Goal: Task Accomplishment & Management: Manage account settings

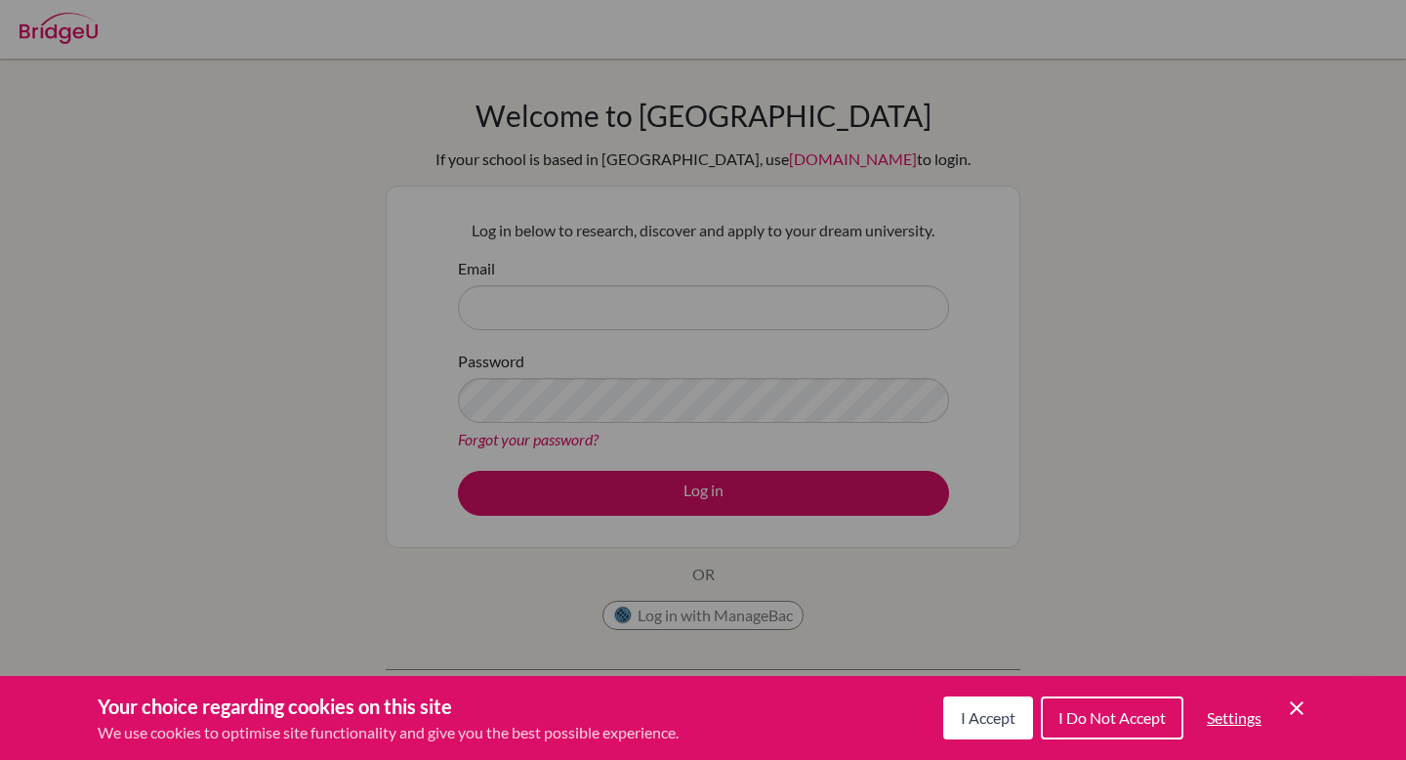
click at [995, 727] on button "I Accept" at bounding box center [988, 717] width 90 height 43
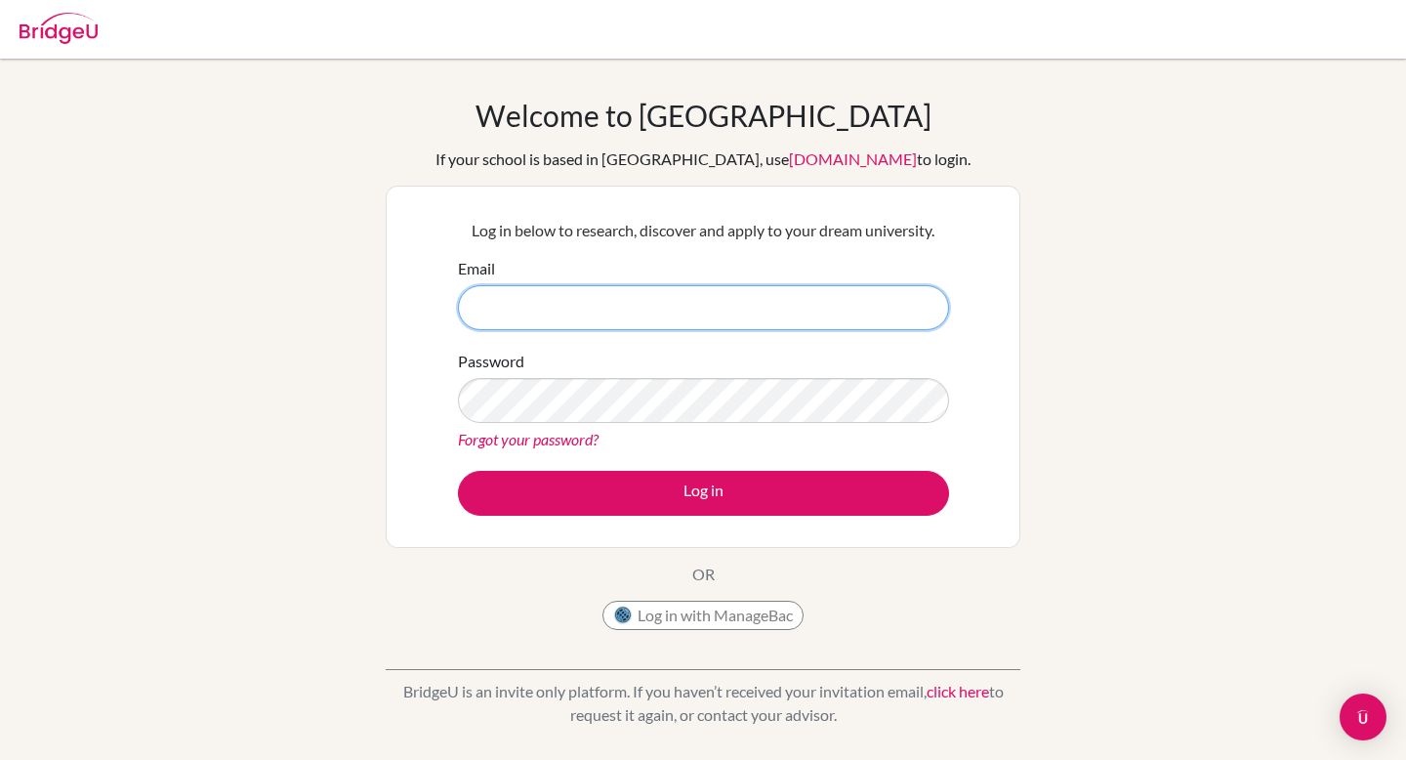
click at [670, 297] on input "Email" at bounding box center [703, 307] width 491 height 45
type input "[EMAIL_ADDRESS][DOMAIN_NAME]"
click at [458, 471] on button "Log in" at bounding box center [703, 493] width 491 height 45
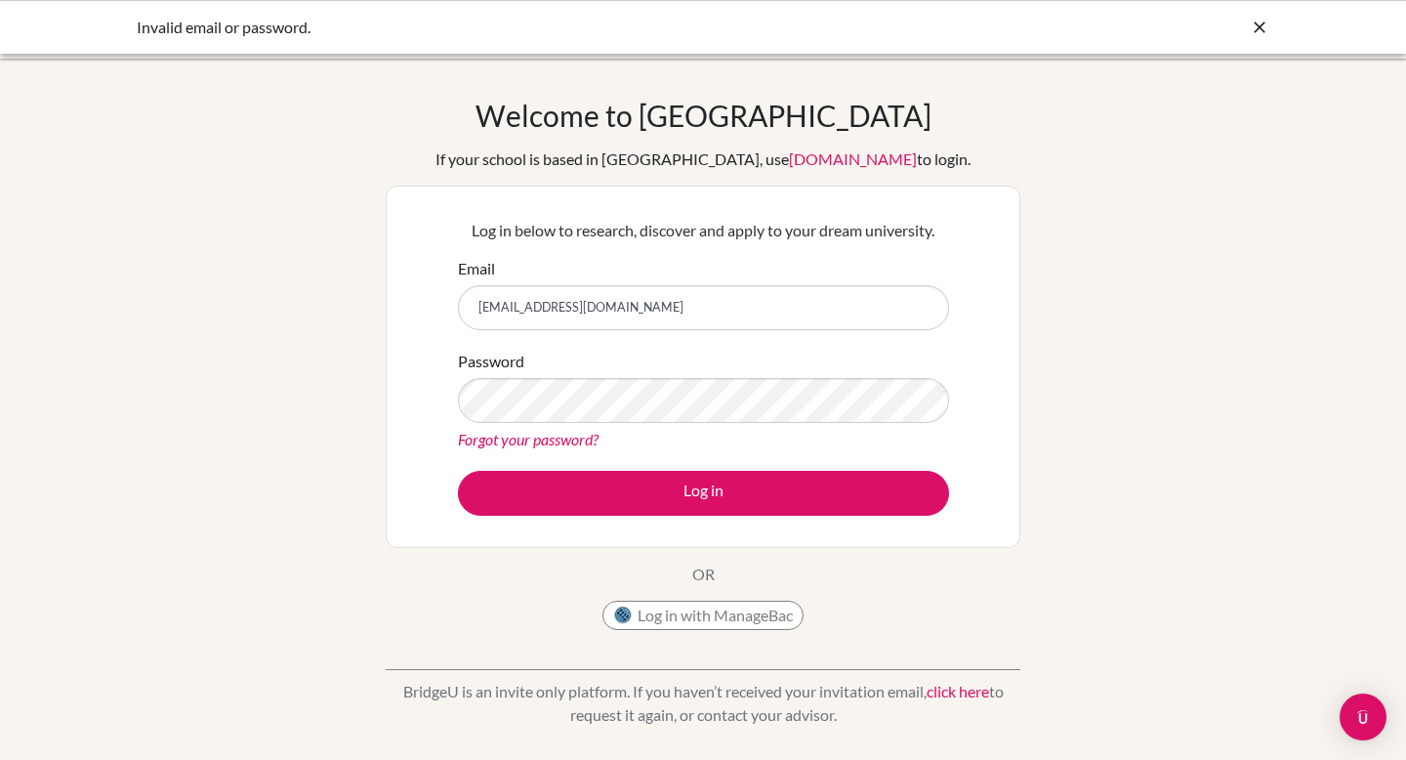
click at [458, 471] on button "Log in" at bounding box center [703, 493] width 491 height 45
click at [447, 345] on div "Log in below to research, discover and apply to your dream university. Email ve…" at bounding box center [703, 366] width 516 height 321
click at [458, 471] on button "Log in" at bounding box center [703, 493] width 491 height 45
type input "[EMAIL_ADDRESS][DOMAIN_NAME]"
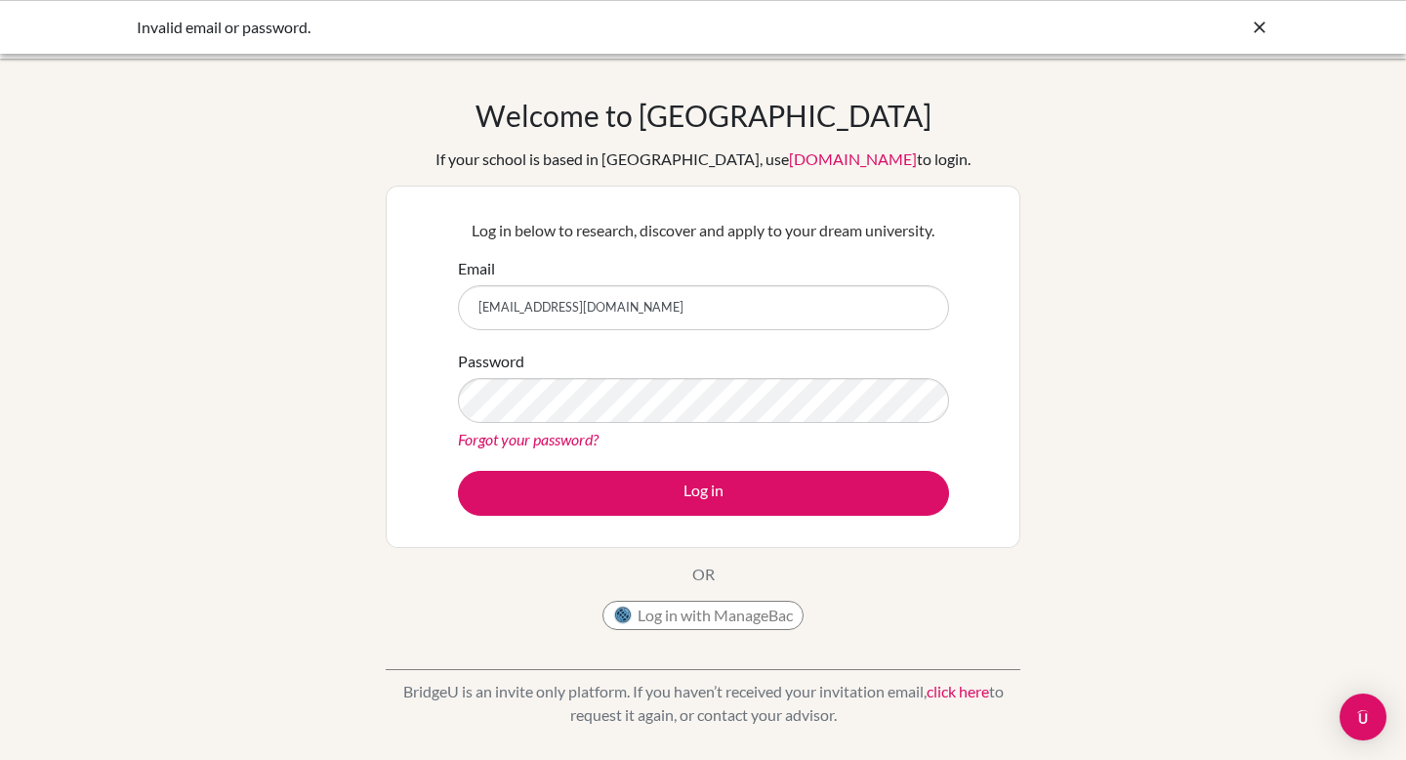
click at [458, 471] on button "Log in" at bounding box center [703, 493] width 491 height 45
click at [506, 317] on input "Vedaofs123$vedapi@my.ofs.edu.sg" at bounding box center [703, 307] width 491 height 45
type input "[EMAIL_ADDRESS][DOMAIN_NAME]"
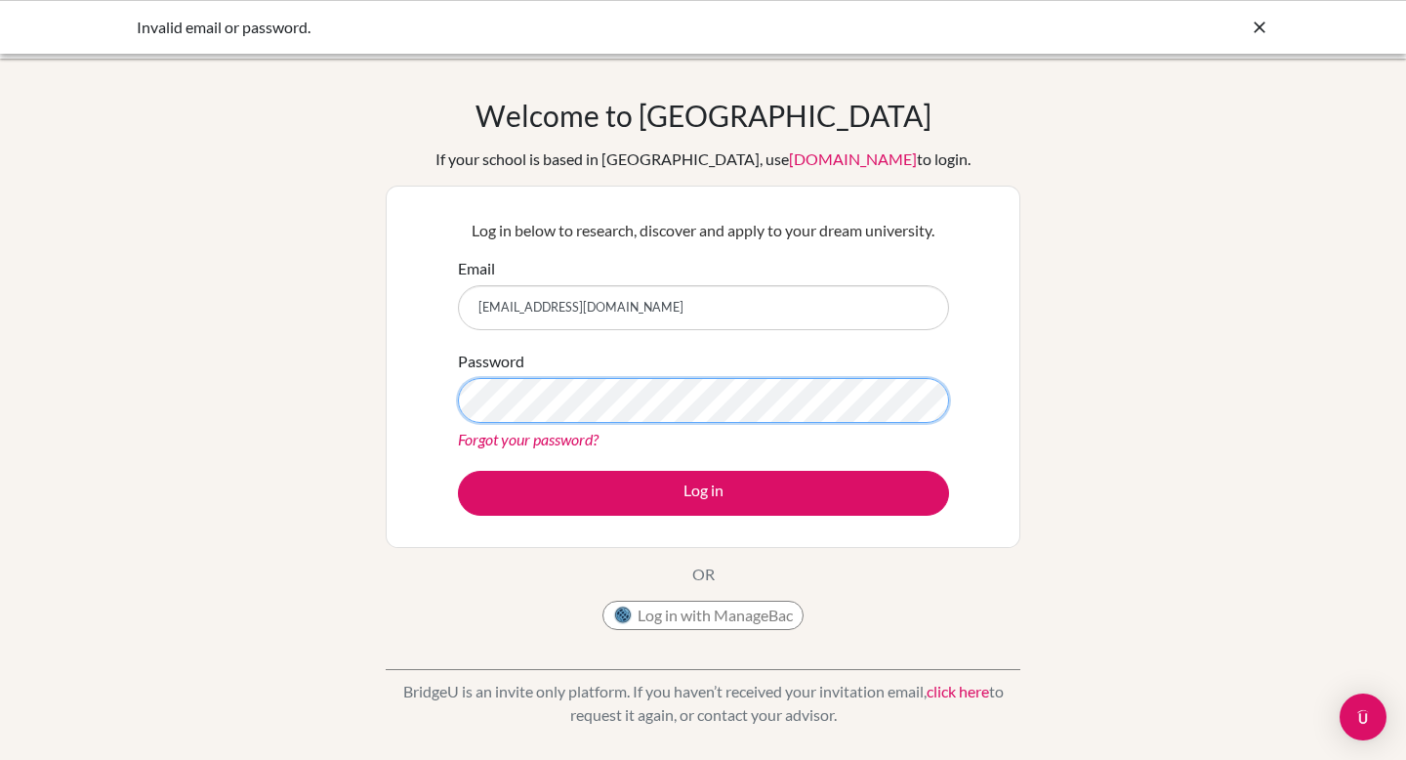
click at [458, 471] on button "Log in" at bounding box center [703, 493] width 491 height 45
click at [534, 444] on link "Forgot your password?" at bounding box center [528, 439] width 141 height 19
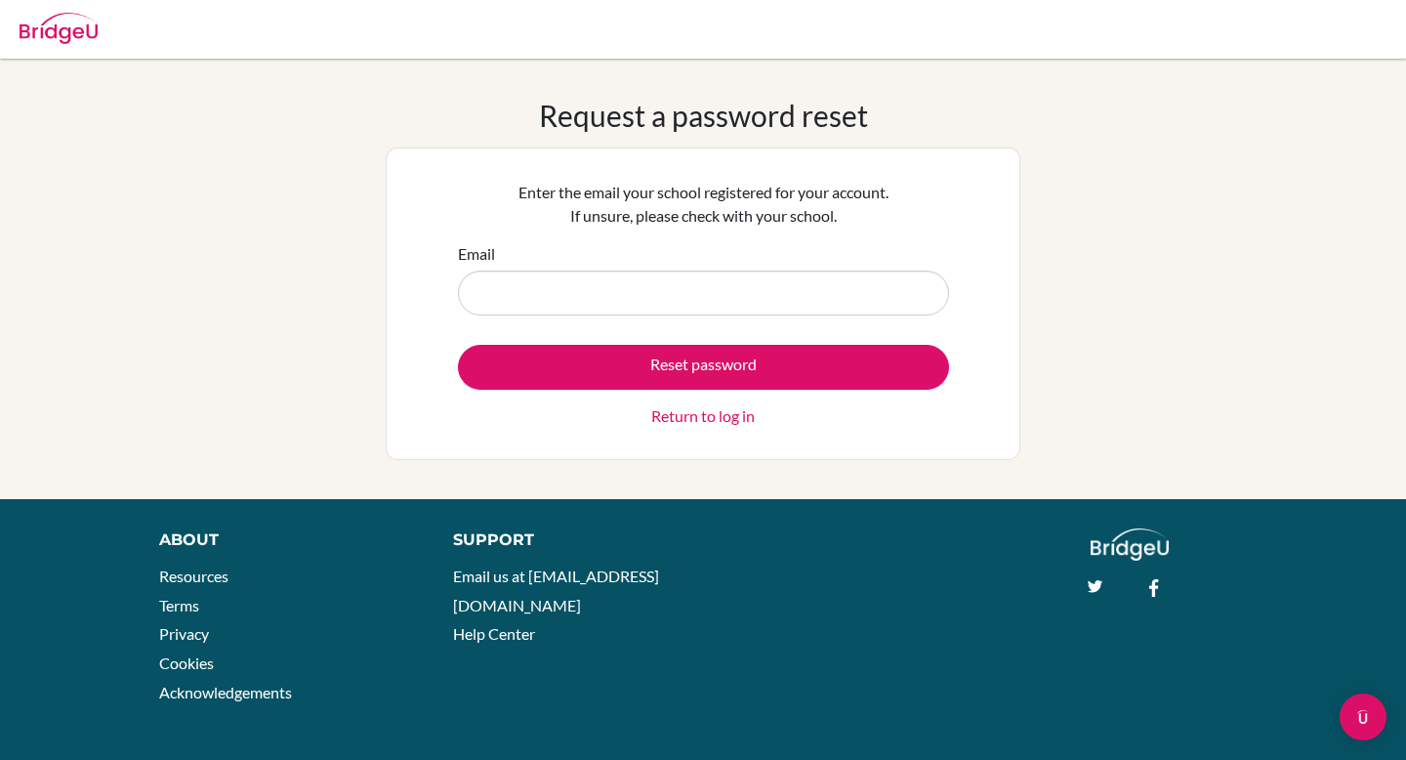
type input "[EMAIL_ADDRESS][DOMAIN_NAME]"
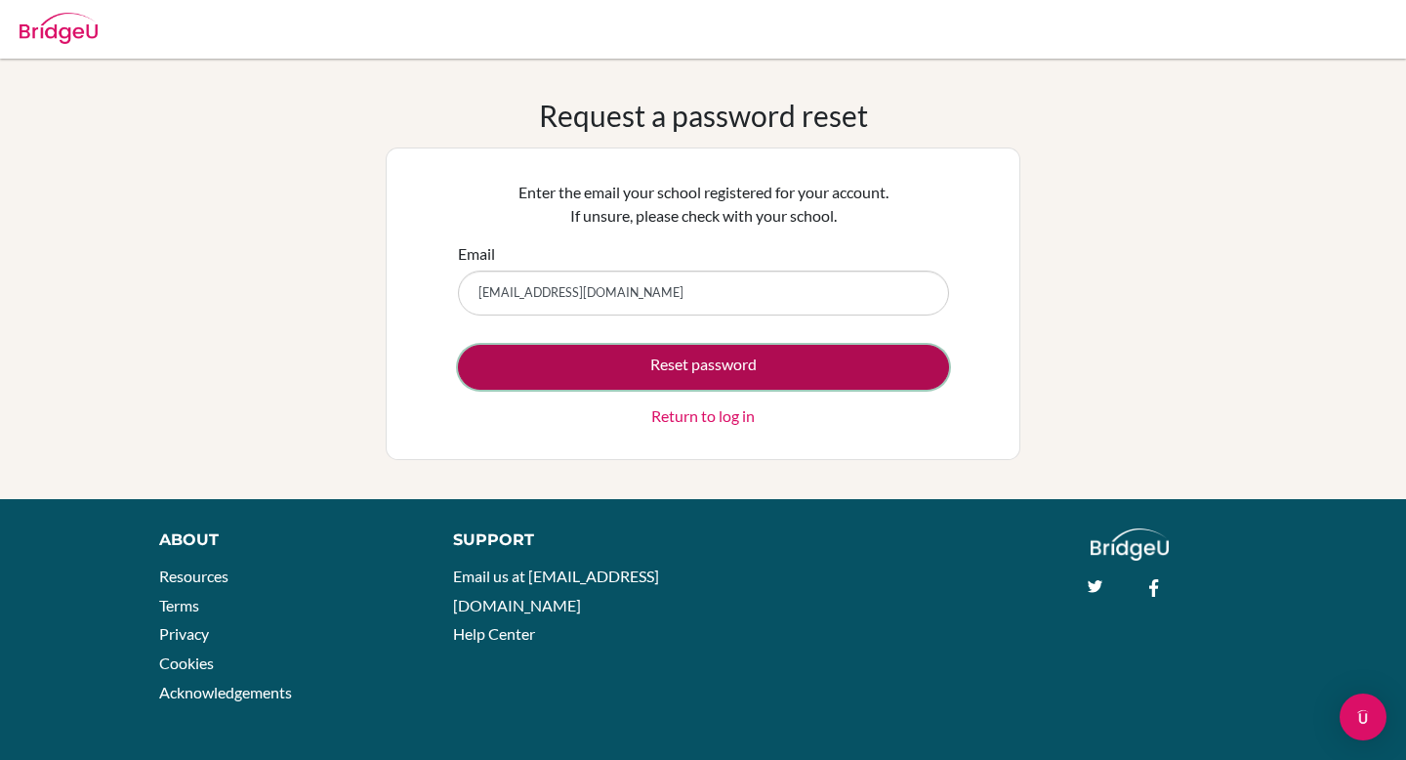
click at [660, 378] on button "Reset password" at bounding box center [703, 367] width 491 height 45
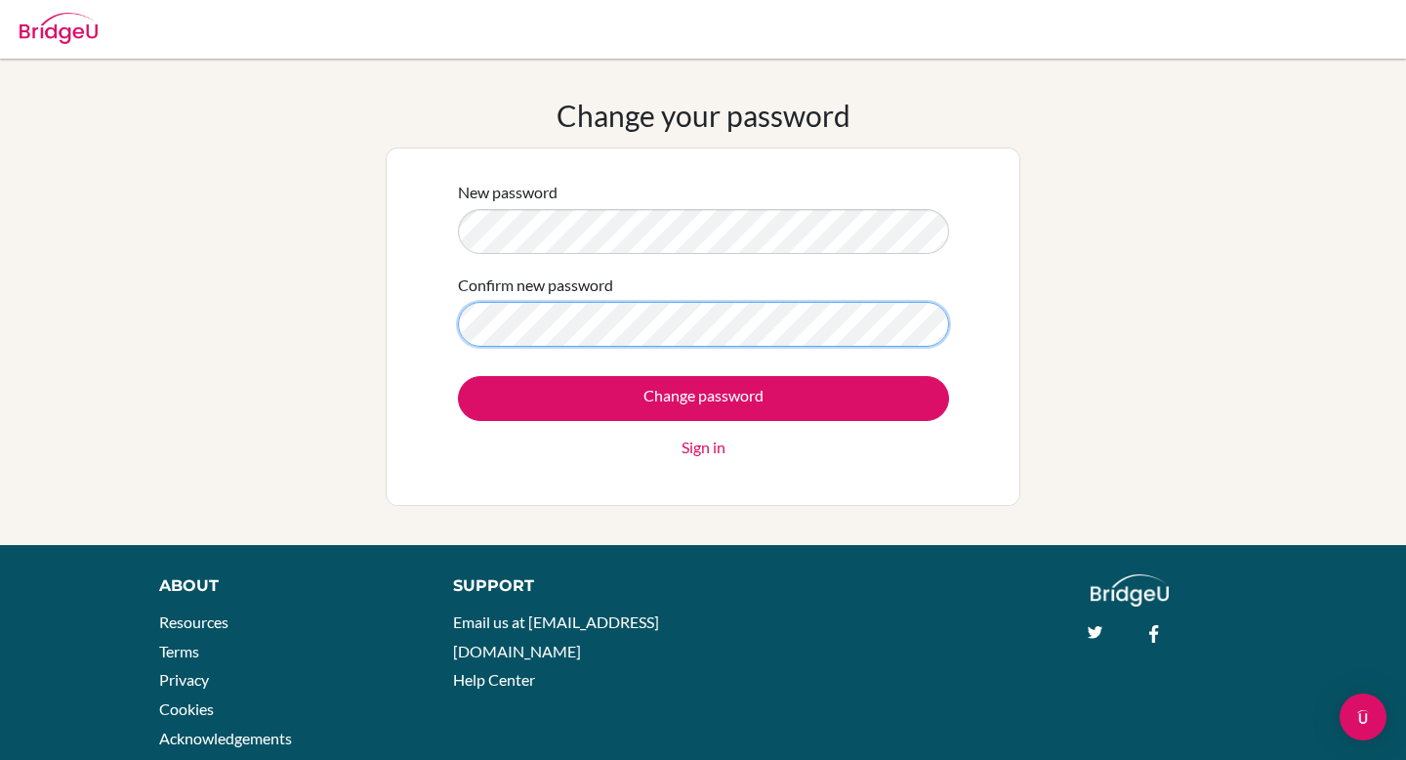
click at [458, 376] on input "Change password" at bounding box center [703, 398] width 491 height 45
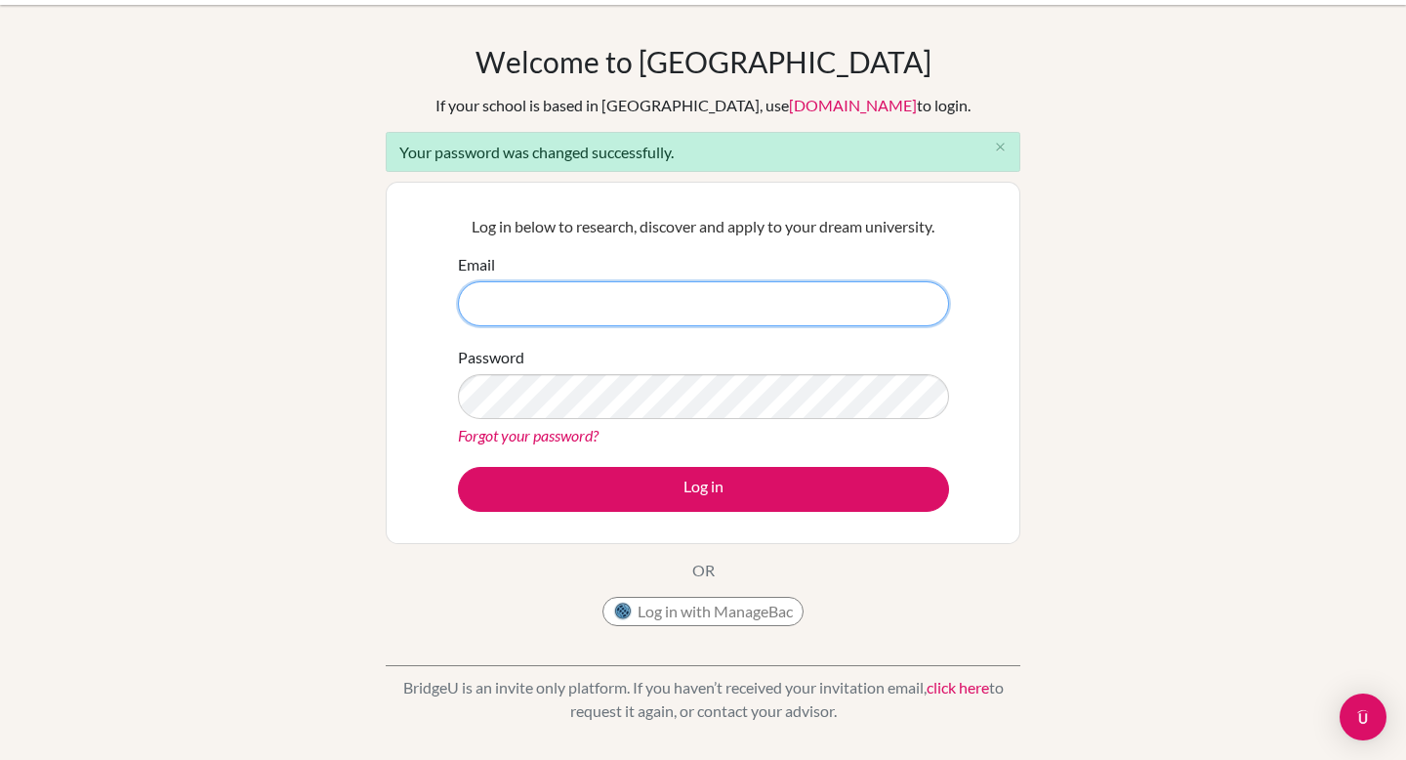
scroll to position [57, 0]
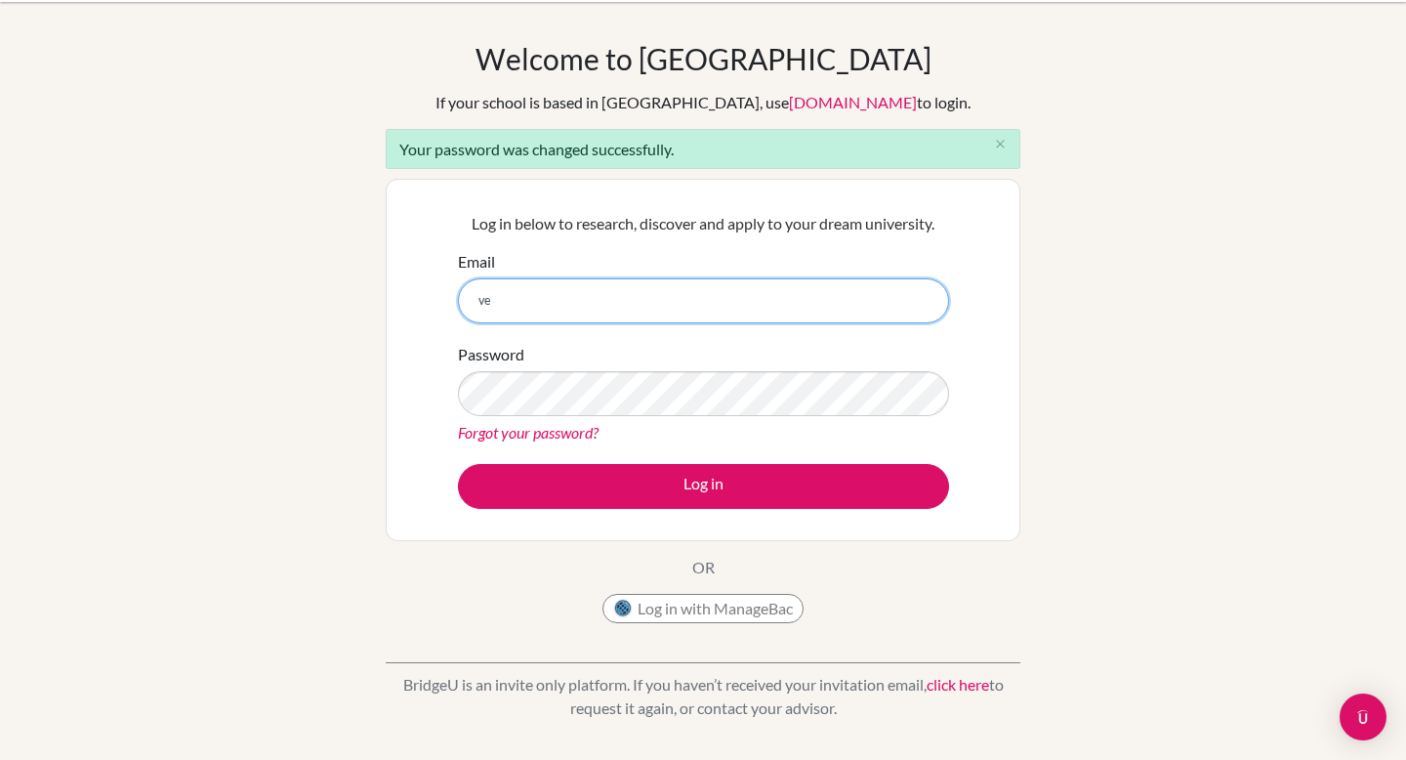
type input "[EMAIL_ADDRESS][DOMAIN_NAME]"
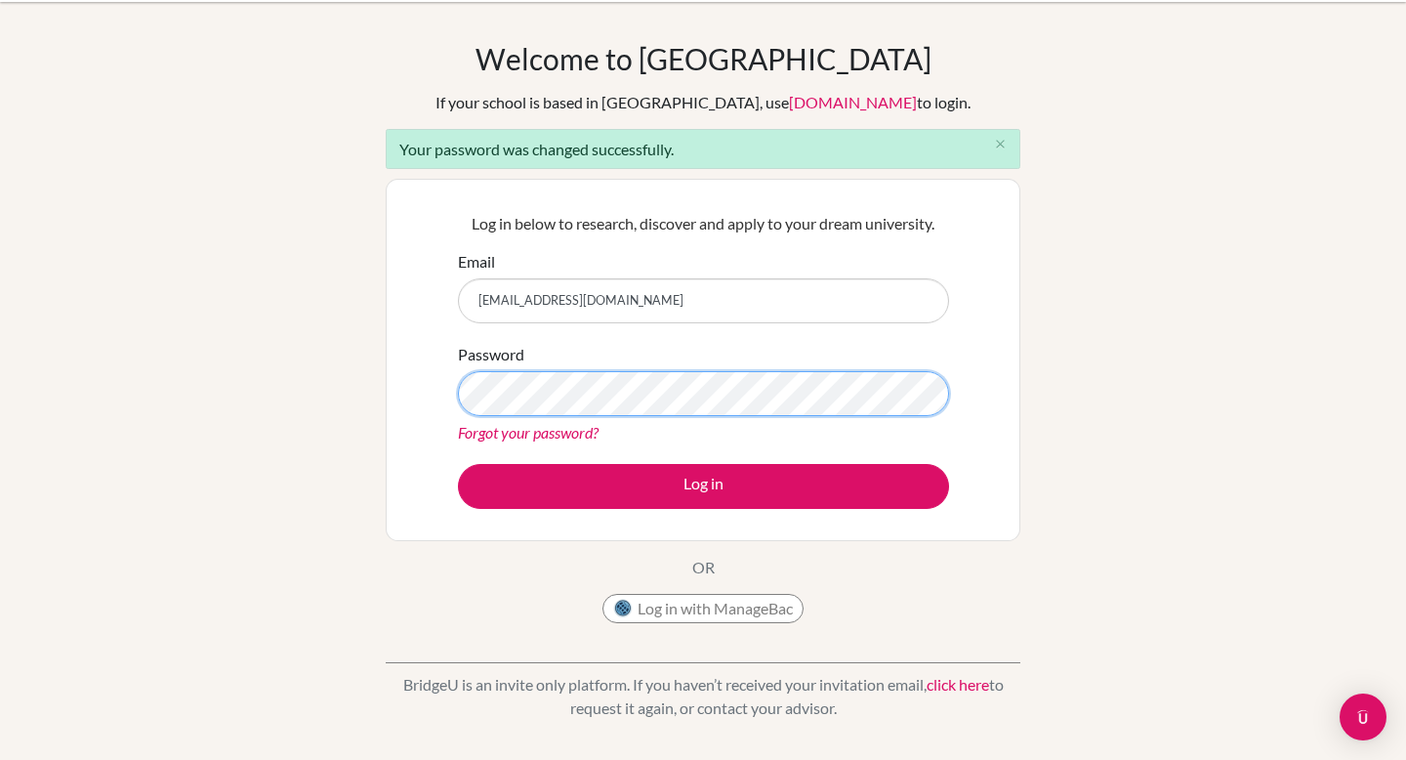
click at [458, 464] on button "Log in" at bounding box center [703, 486] width 491 height 45
